Goal: Task Accomplishment & Management: Use online tool/utility

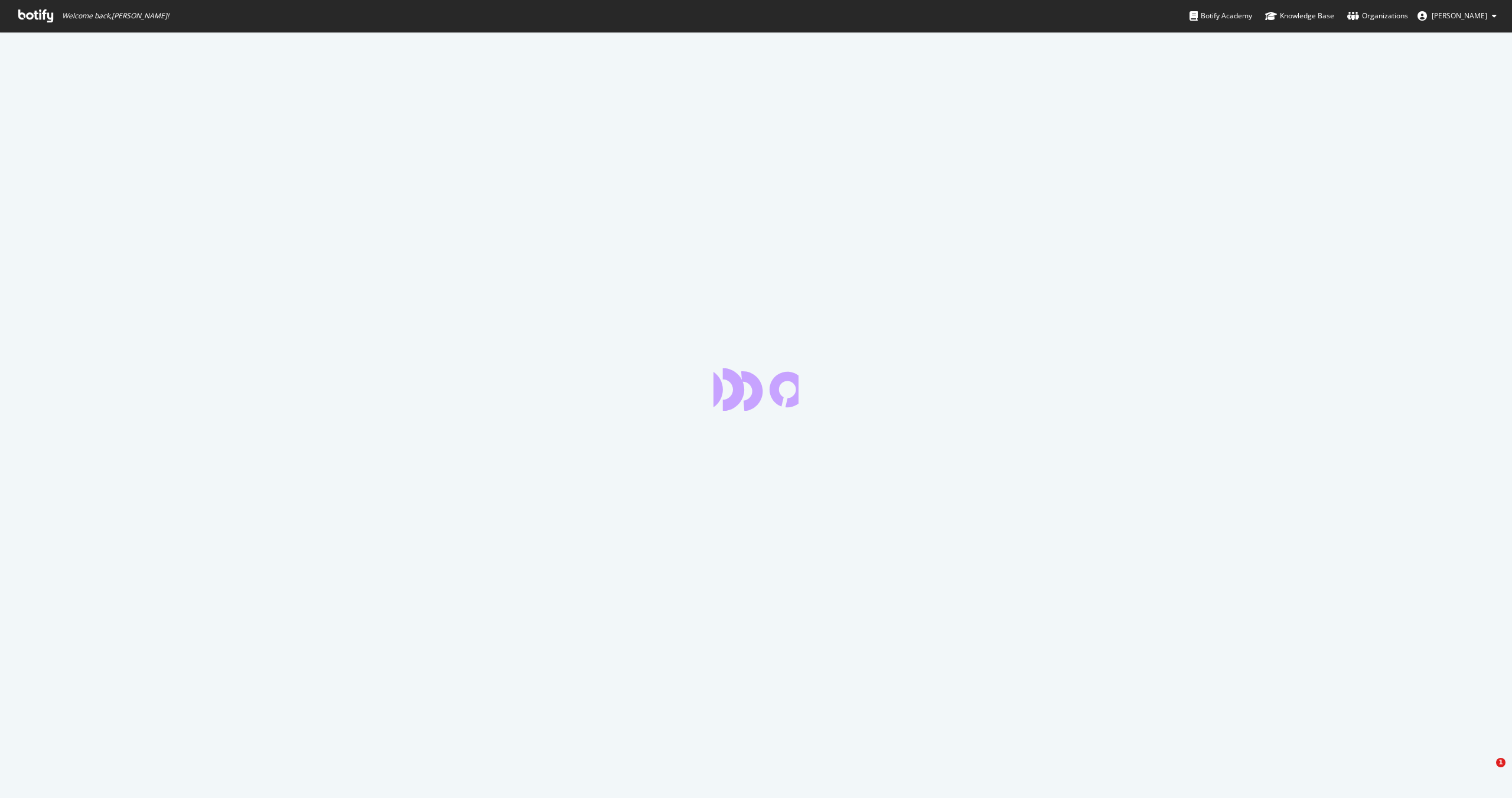
click at [27, 13] on icon at bounding box center [35, 15] width 34 height 13
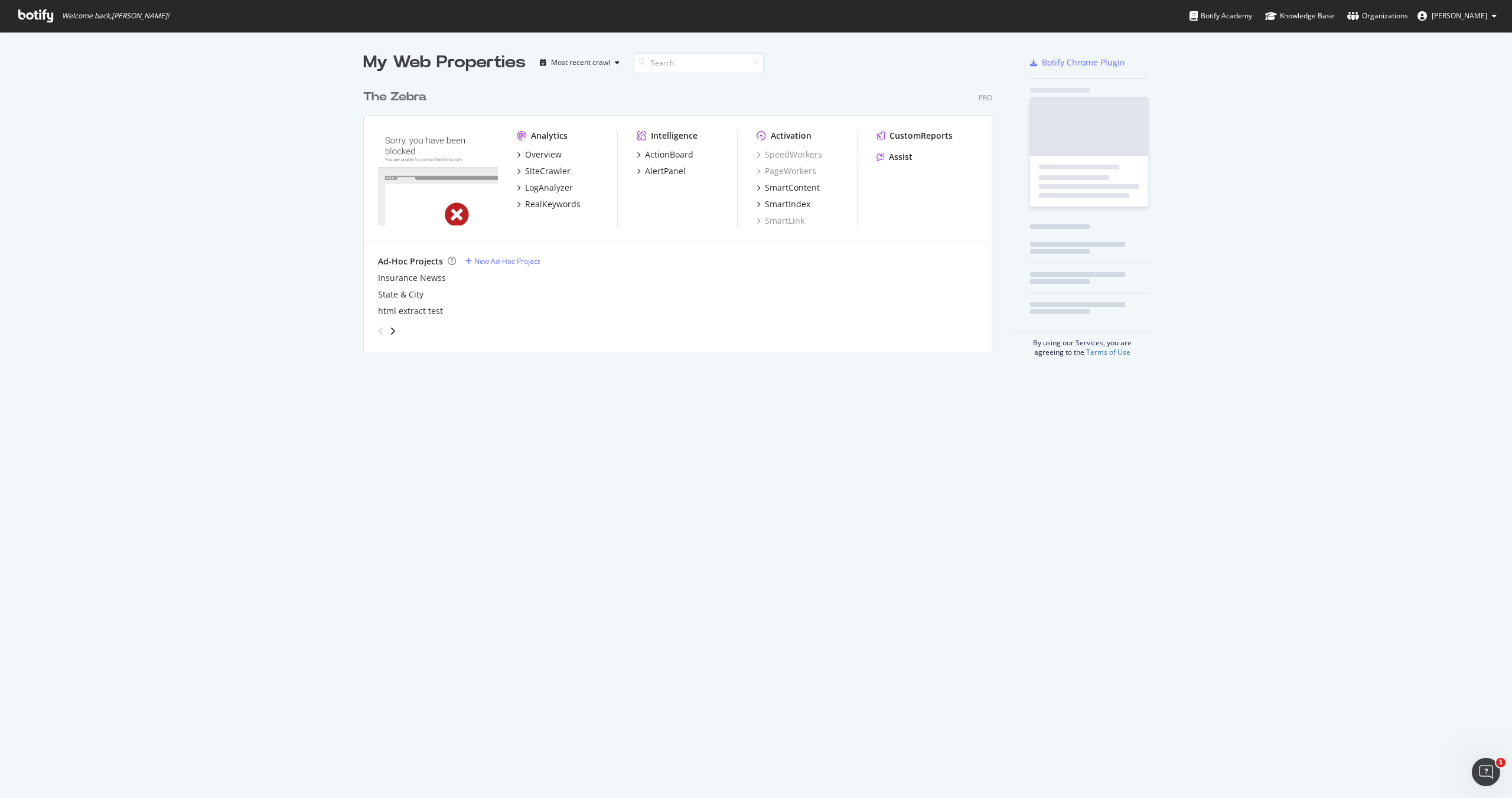
scroll to position [277, 639]
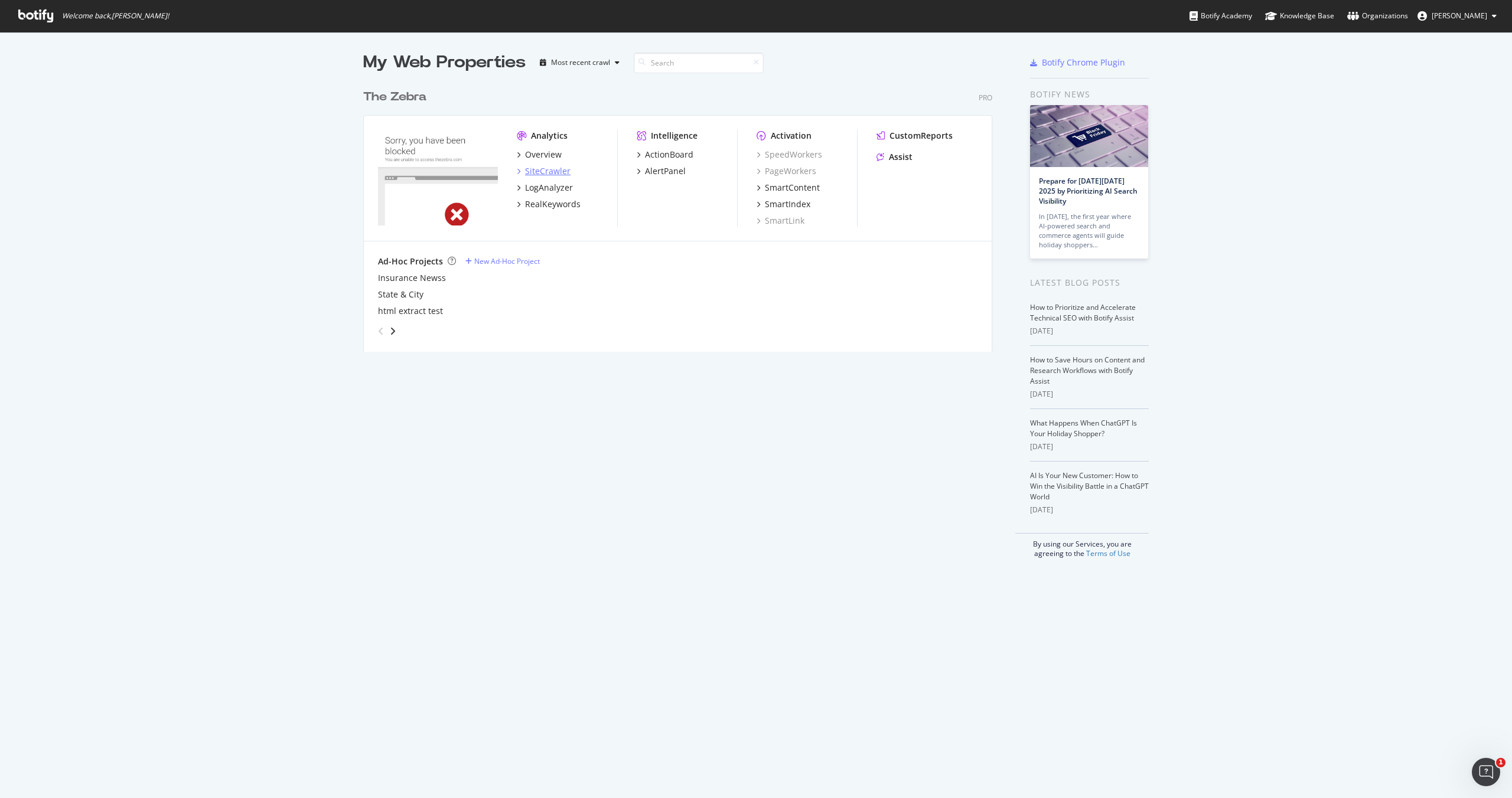
click at [550, 176] on div "SiteCrawler" at bounding box center [548, 170] width 45 height 12
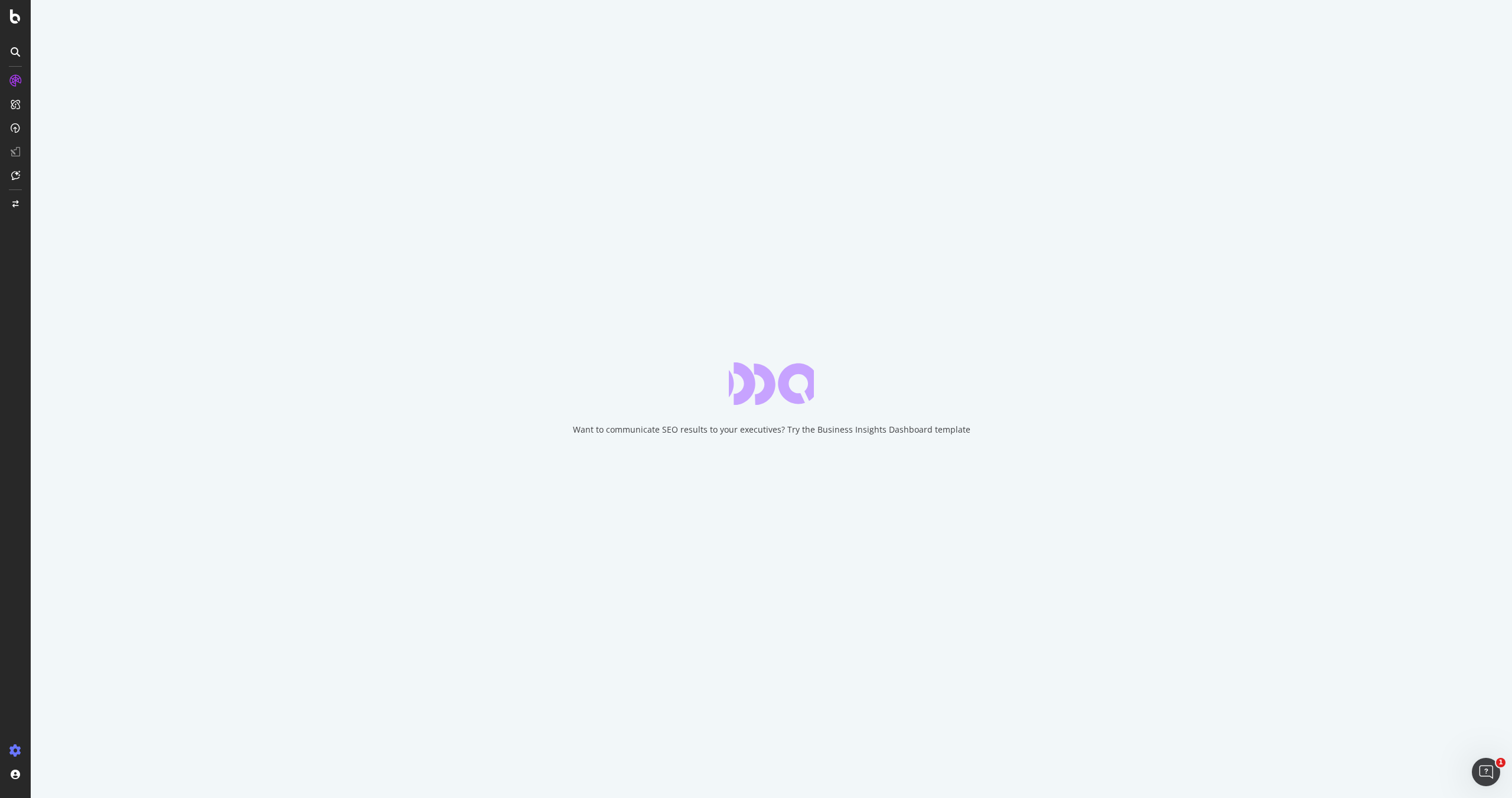
click at [11, 761] on div at bounding box center [15, 754] width 28 height 24
click at [11, 753] on icon at bounding box center [15, 751] width 12 height 12
click at [101, 717] on div "Crawl Manager" at bounding box center [107, 717] width 141 height 9
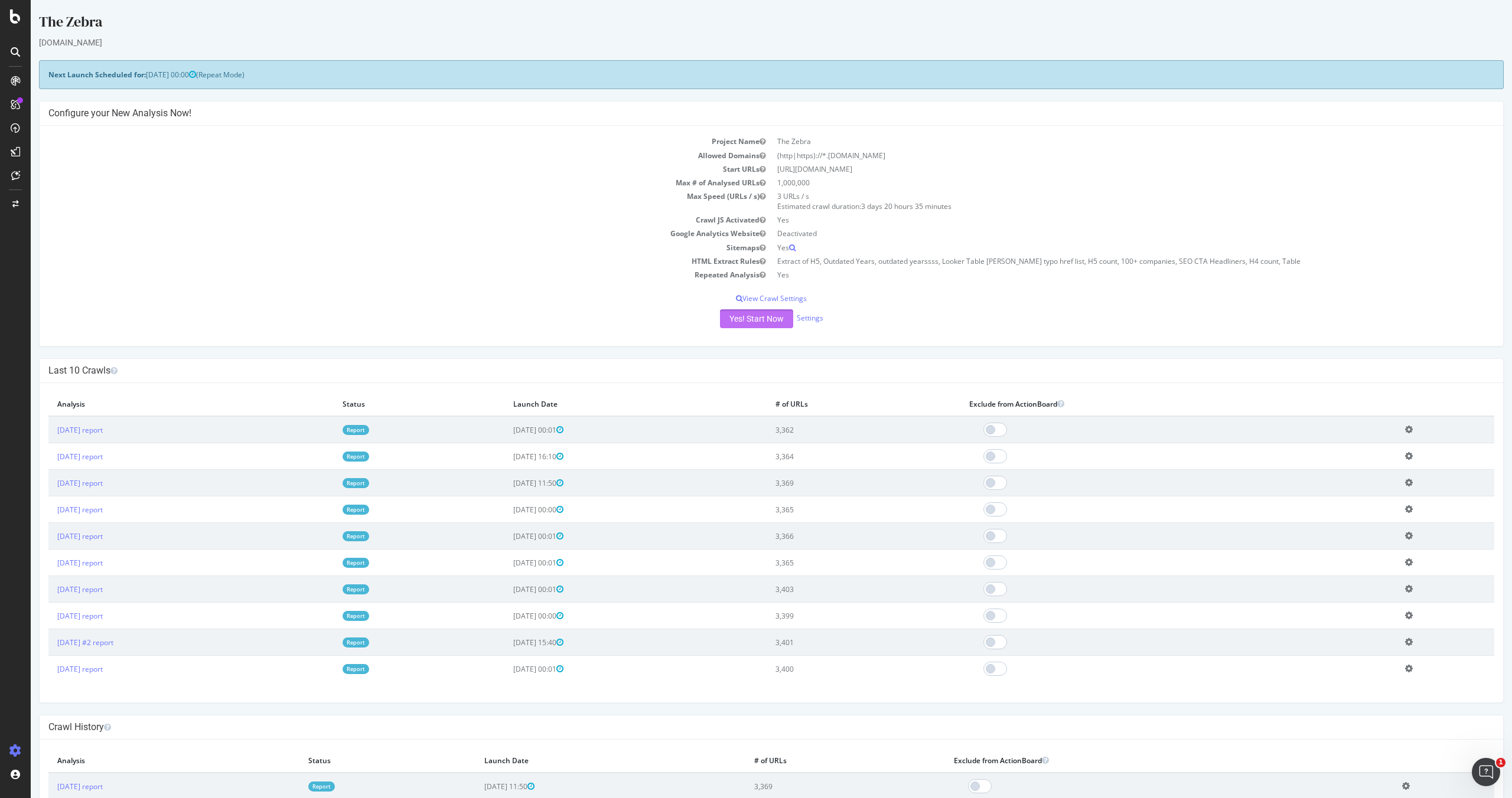
click at [760, 321] on button "Yes! Start Now" at bounding box center [756, 318] width 73 height 19
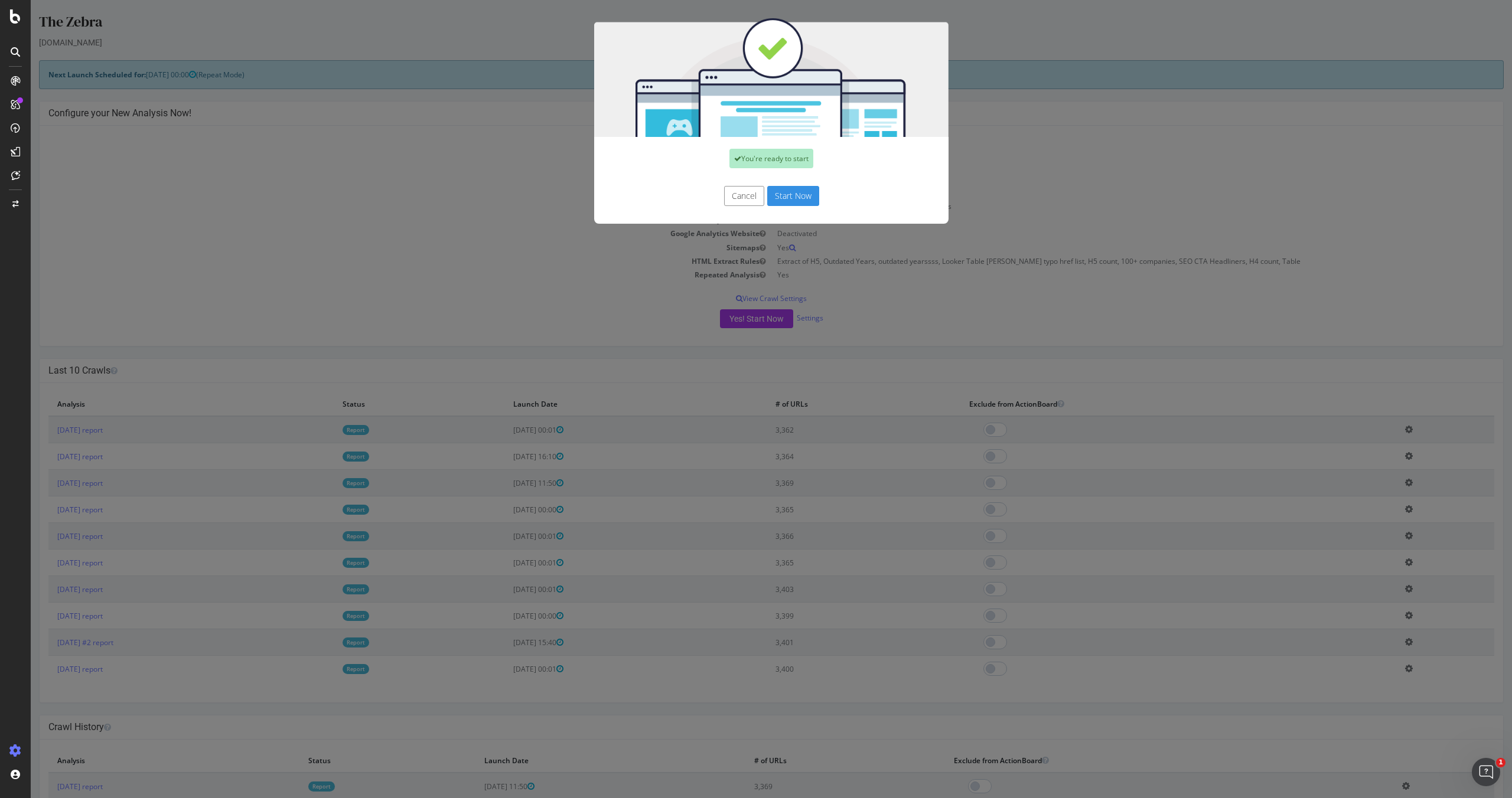
click at [792, 193] on button "Start Now" at bounding box center [793, 196] width 52 height 20
